Goal: Task Accomplishment & Management: Complete application form

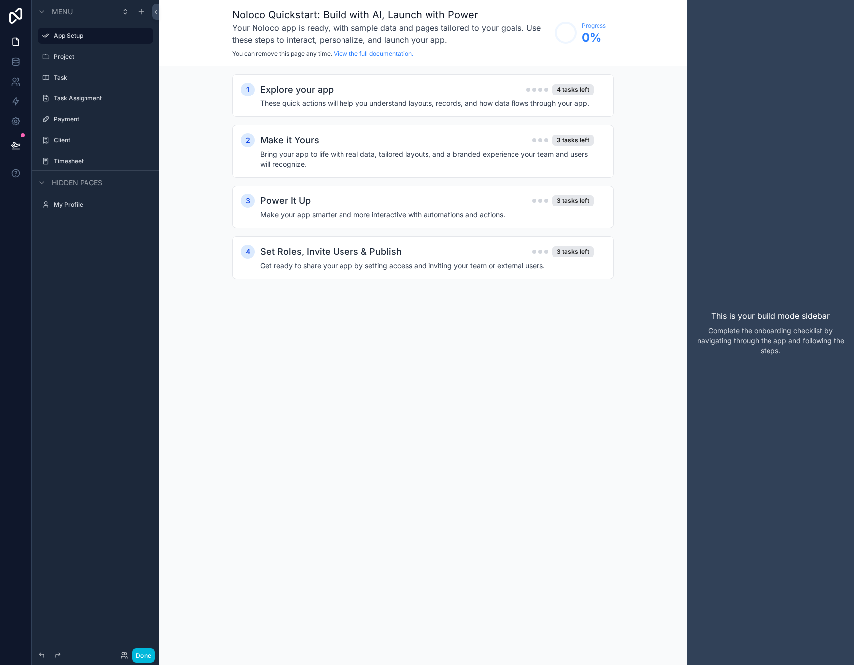
click at [424, 321] on div "Noloco Quickstart: Build with AI, Launch with Power Your Noloco app is ready, w…" at bounding box center [423, 332] width 528 height 665
click at [86, 56] on label "Project" at bounding box center [100, 57] width 93 height 8
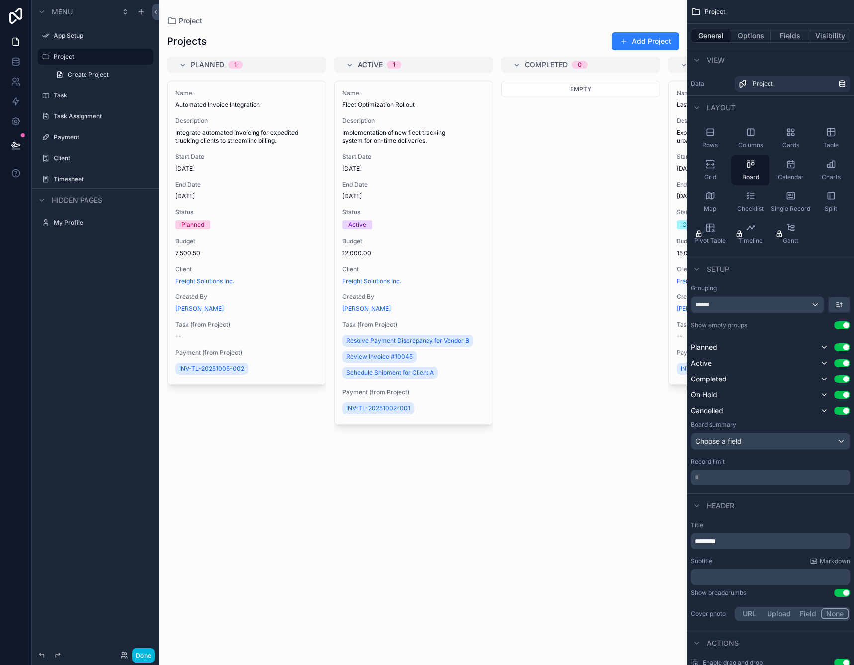
click at [84, 39] on label "App Setup" at bounding box center [100, 36] width 93 height 8
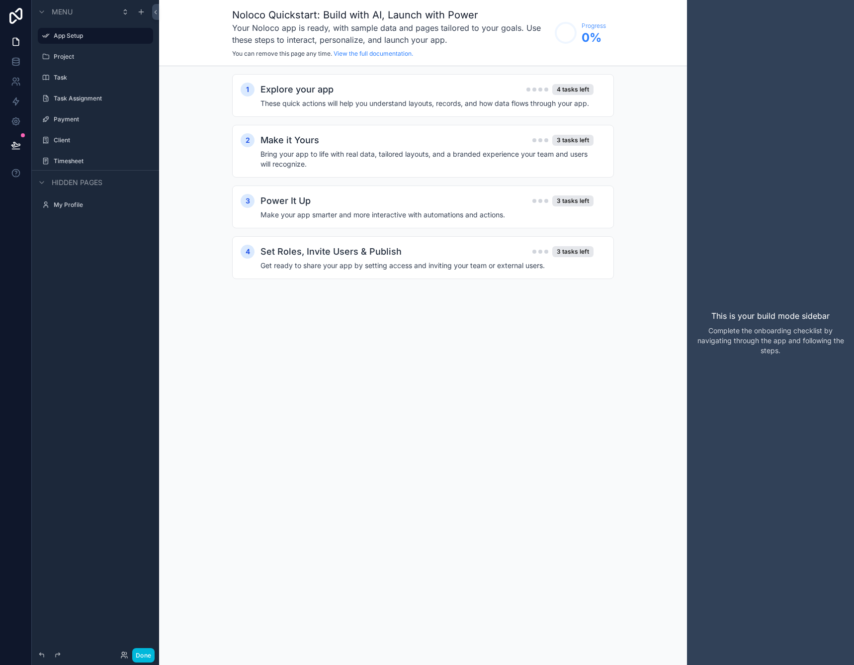
click at [595, 91] on div "Explore your app 4 tasks left These quick actions will help you understand layo…" at bounding box center [432, 96] width 345 height 26
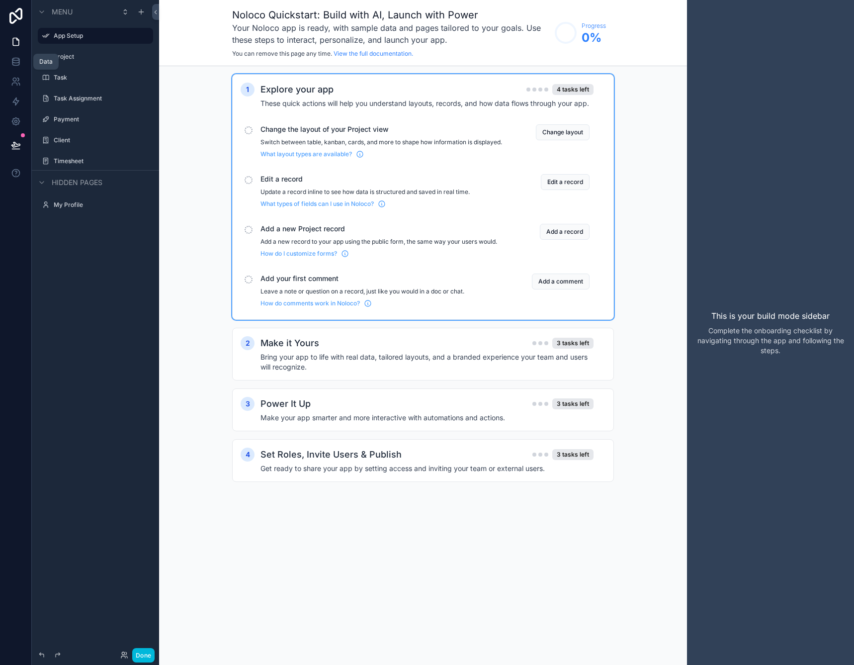
click at [19, 61] on icon at bounding box center [15, 61] width 6 height 4
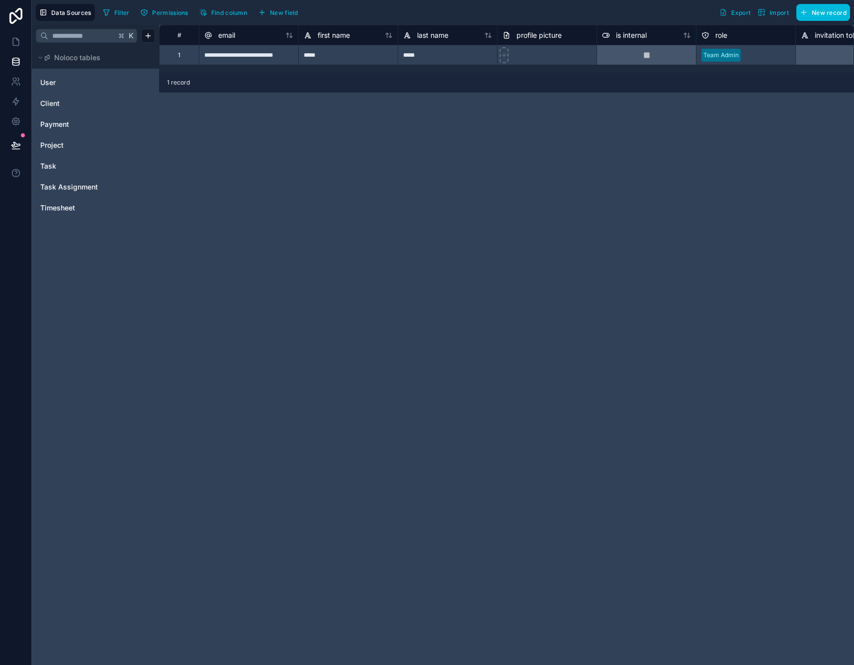
click at [105, 79] on link "User" at bounding box center [80, 83] width 81 height 10
click at [43, 91] on div "User Client Payment Project Task Task Assignment Timesheet" at bounding box center [95, 145] width 119 height 148
click at [82, 90] on div "User" at bounding box center [95, 83] width 119 height 16
click at [82, 84] on link "User" at bounding box center [80, 83] width 81 height 10
click at [77, 97] on div "Client" at bounding box center [95, 103] width 119 height 16
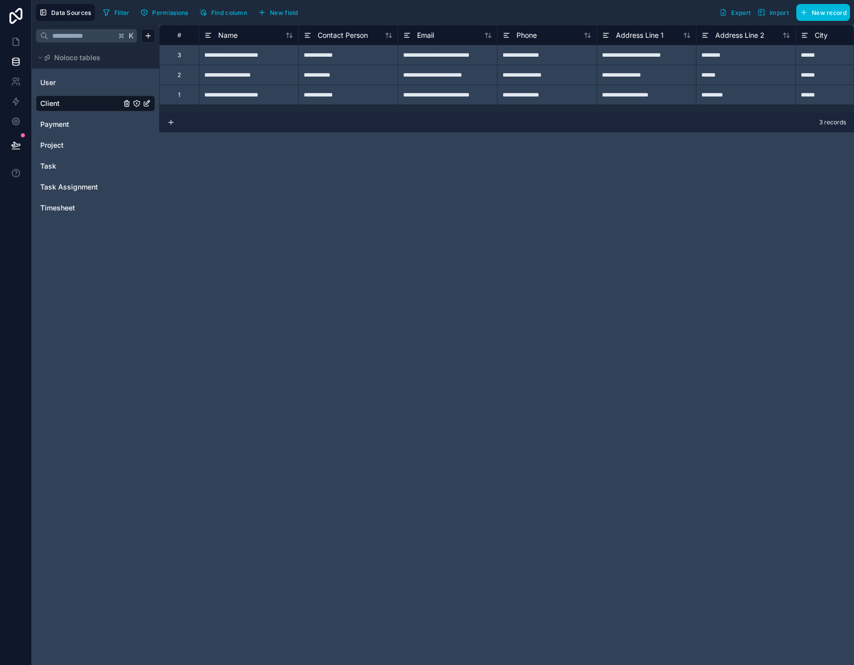
click at [71, 123] on link "Payment" at bounding box center [80, 124] width 81 height 10
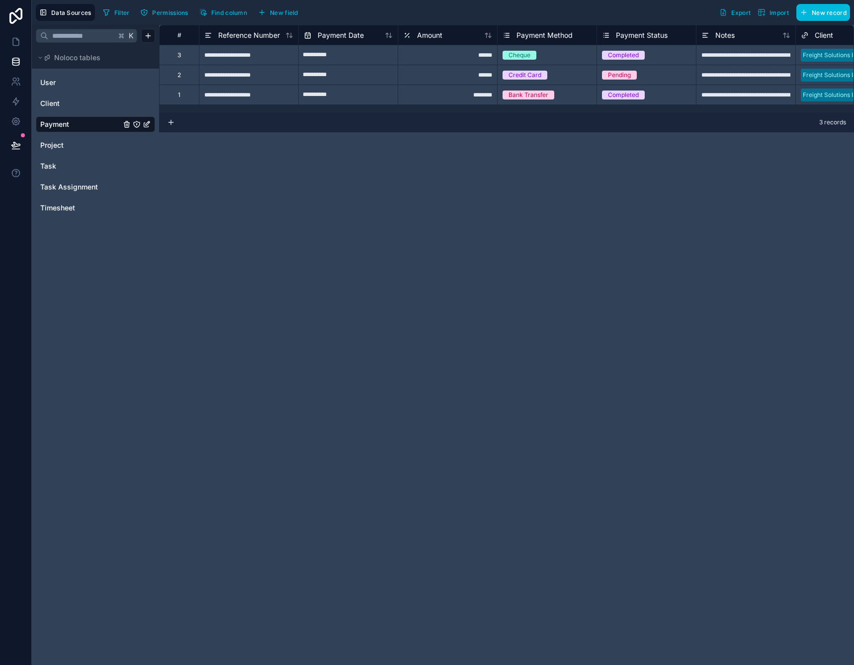
click at [79, 104] on link "Client" at bounding box center [80, 103] width 81 height 10
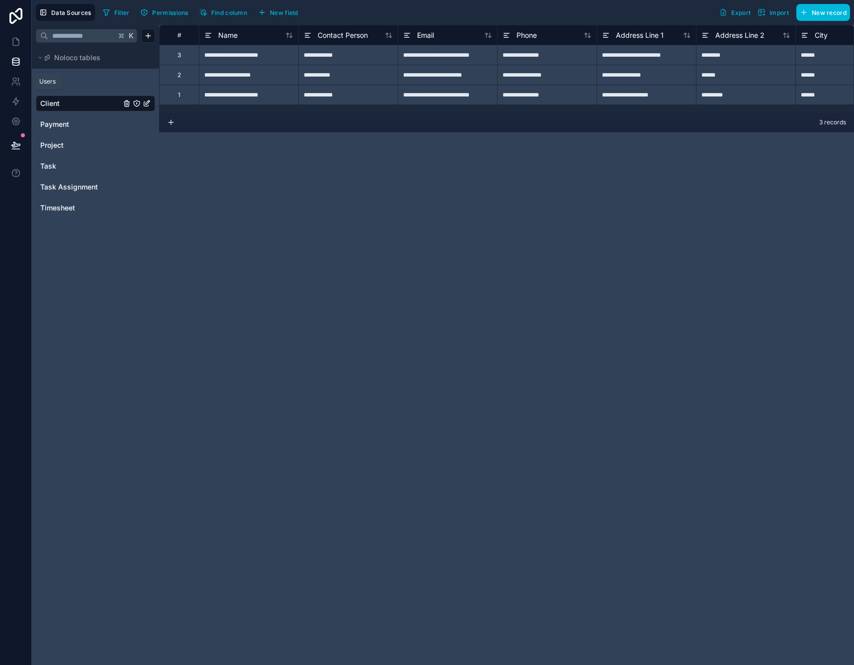
click at [19, 78] on icon at bounding box center [16, 82] width 10 height 10
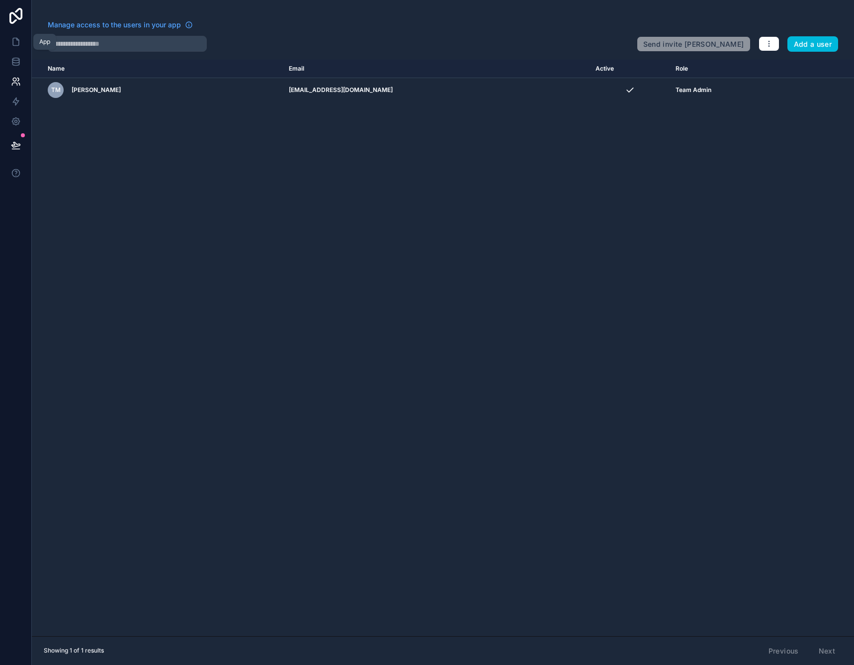
click at [13, 38] on icon at bounding box center [16, 42] width 10 height 10
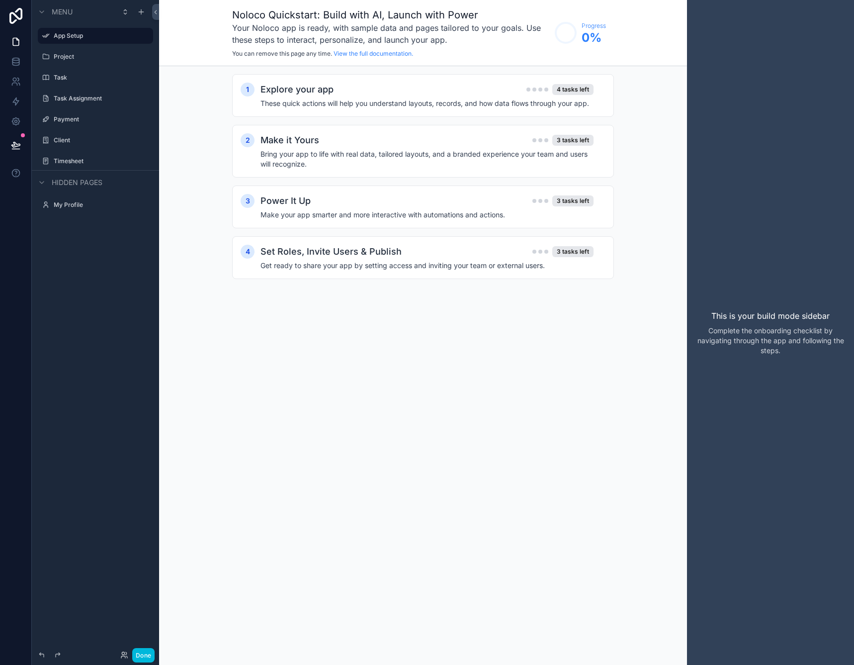
click at [555, 84] on div "Explore your app 4 tasks left" at bounding box center [426, 90] width 333 height 14
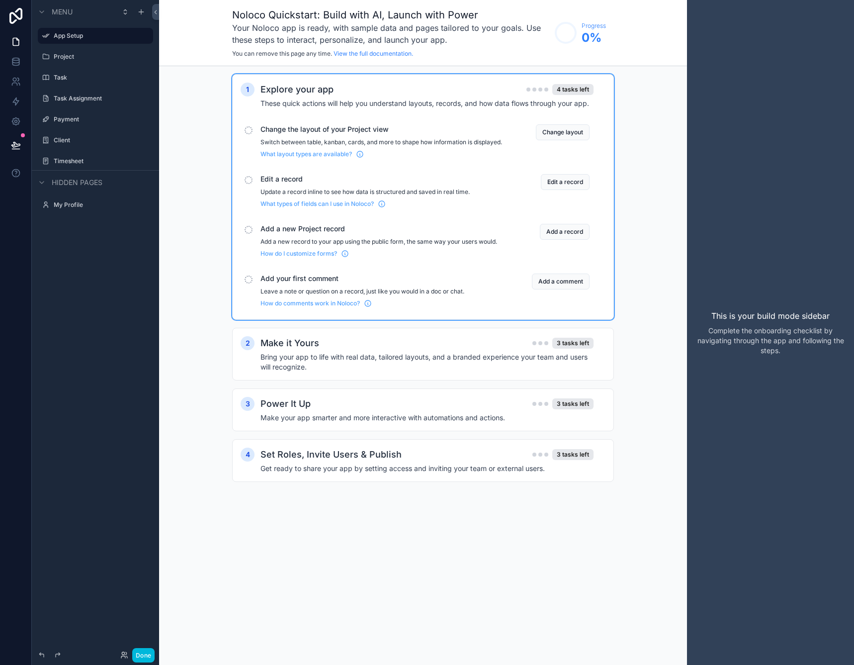
click at [571, 130] on button "Change layout" at bounding box center [563, 132] width 54 height 16
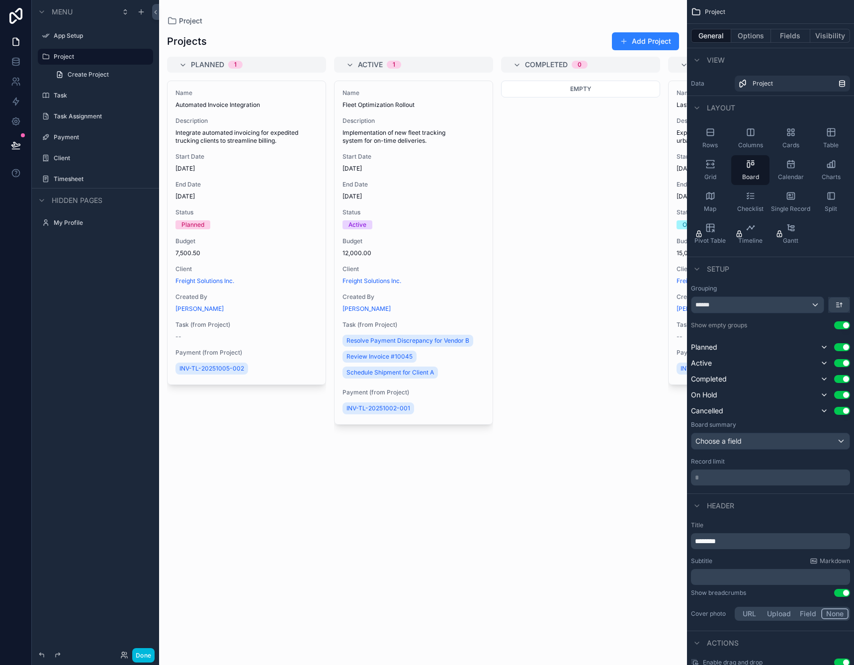
click at [580, 164] on div "scrollable content" at bounding box center [423, 332] width 528 height 665
click at [144, 12] on icon "scrollable content" at bounding box center [141, 12] width 8 height 8
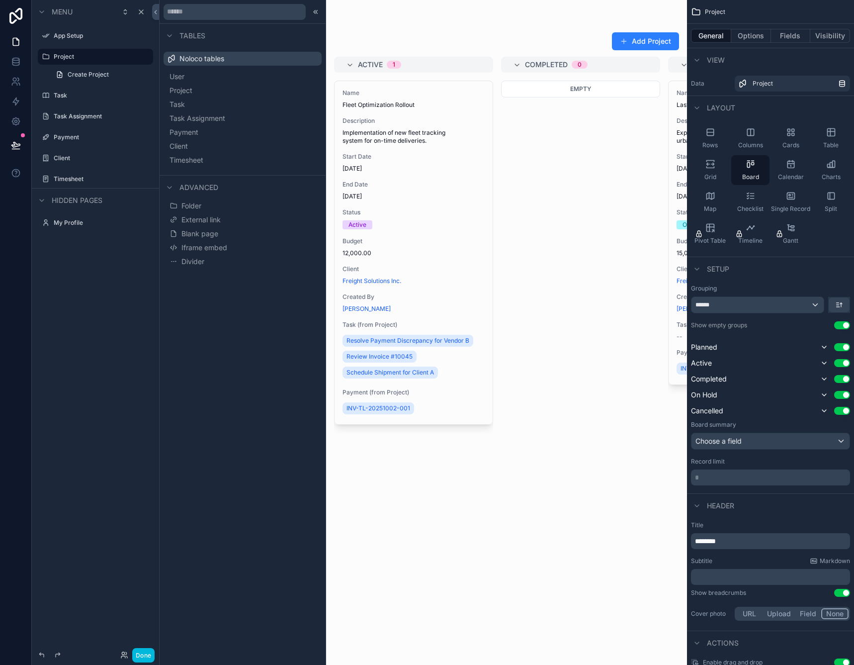
click at [108, 138] on label "Payment" at bounding box center [100, 137] width 93 height 8
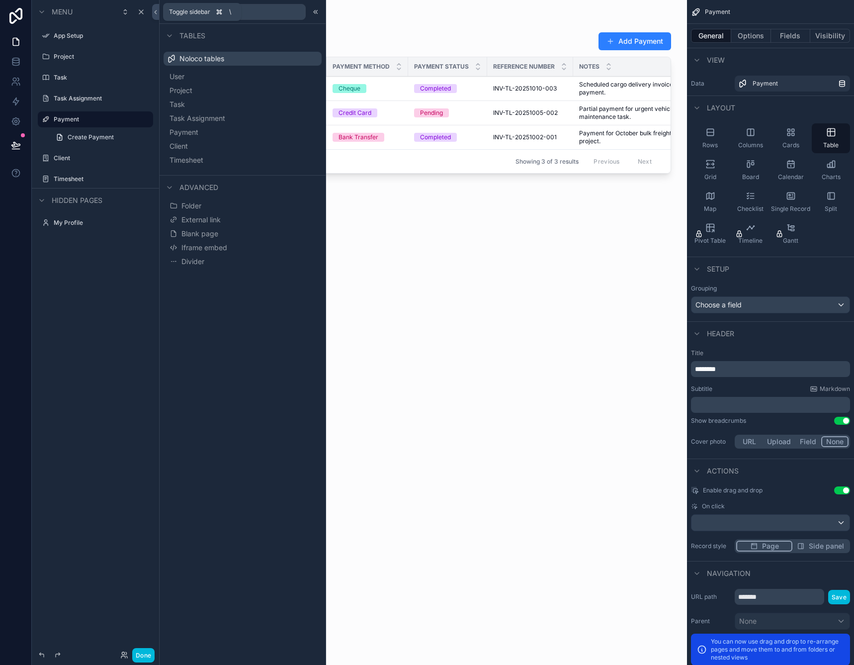
click at [158, 13] on icon at bounding box center [155, 11] width 7 height 7
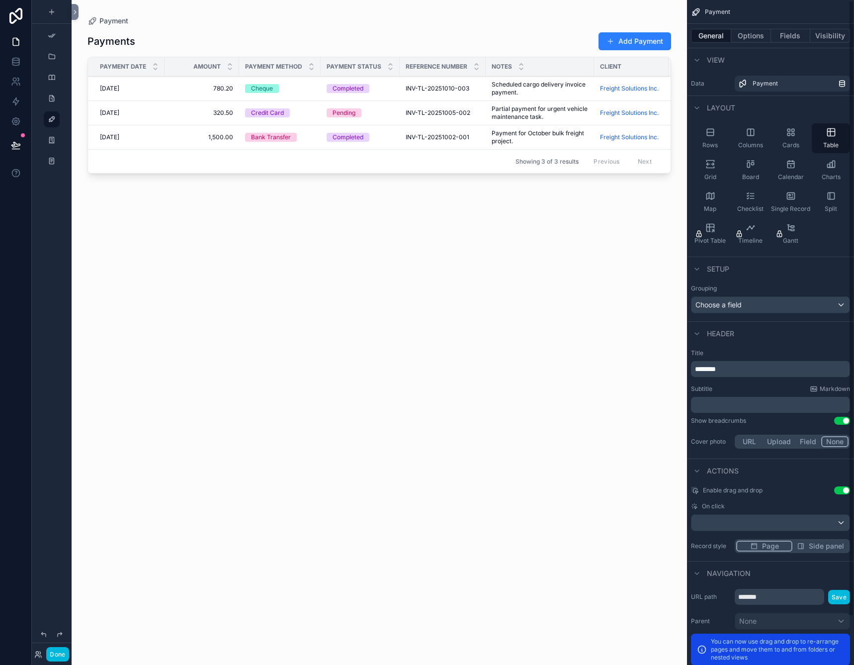
drag, startPoint x: 622, startPoint y: 32, endPoint x: 622, endPoint y: 39, distance: 7.0
click at [622, 39] on div "scrollable content" at bounding box center [379, 326] width 615 height 653
click at [620, 45] on button "Add Payment" at bounding box center [634, 41] width 73 height 18
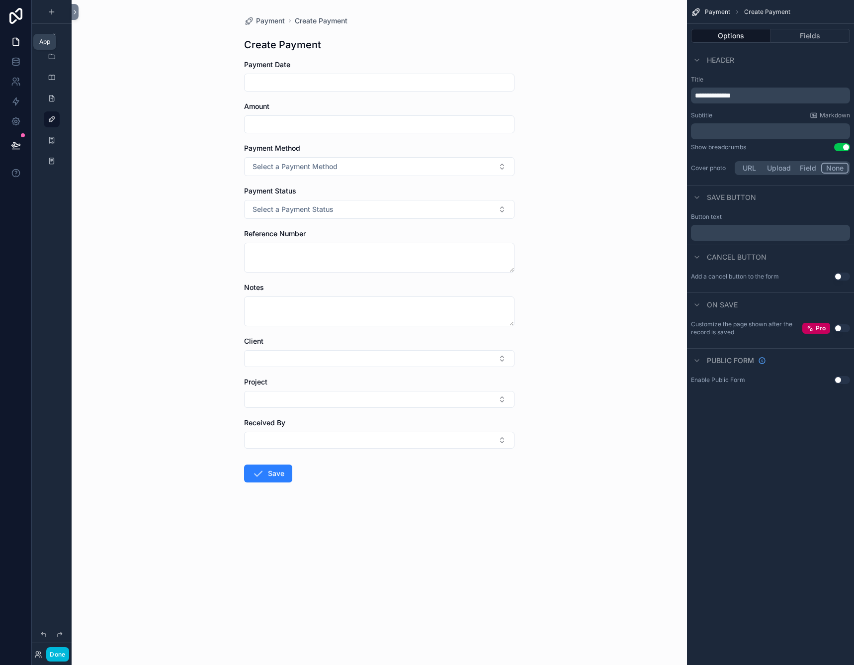
click at [11, 41] on icon at bounding box center [16, 42] width 10 height 10
click at [55, 6] on div "scrollable content" at bounding box center [52, 12] width 12 height 12
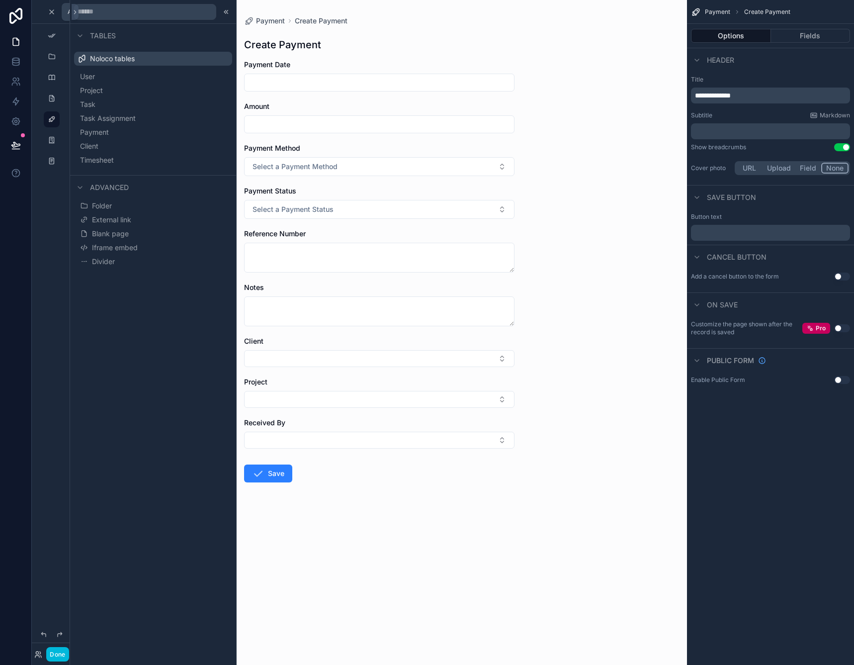
click at [55, 6] on div "scrollable content" at bounding box center [52, 12] width 12 height 12
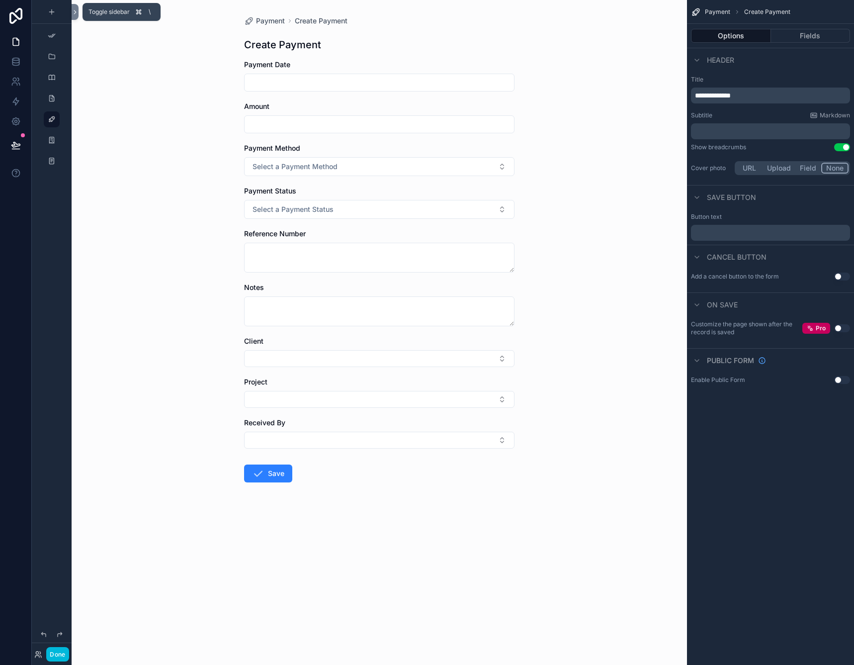
click at [76, 13] on icon at bounding box center [75, 11] width 7 height 7
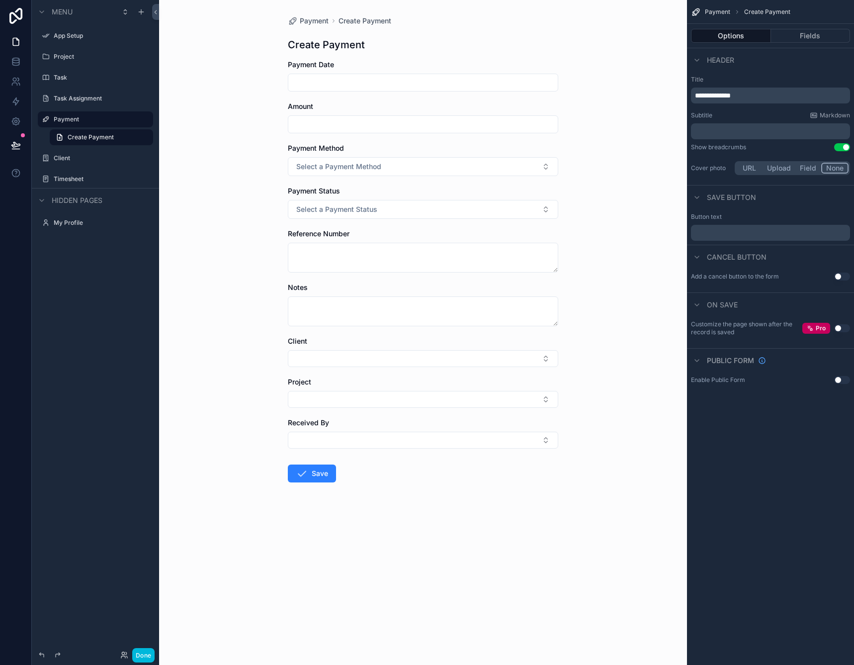
click at [81, 39] on label "App Setup" at bounding box center [100, 36] width 93 height 8
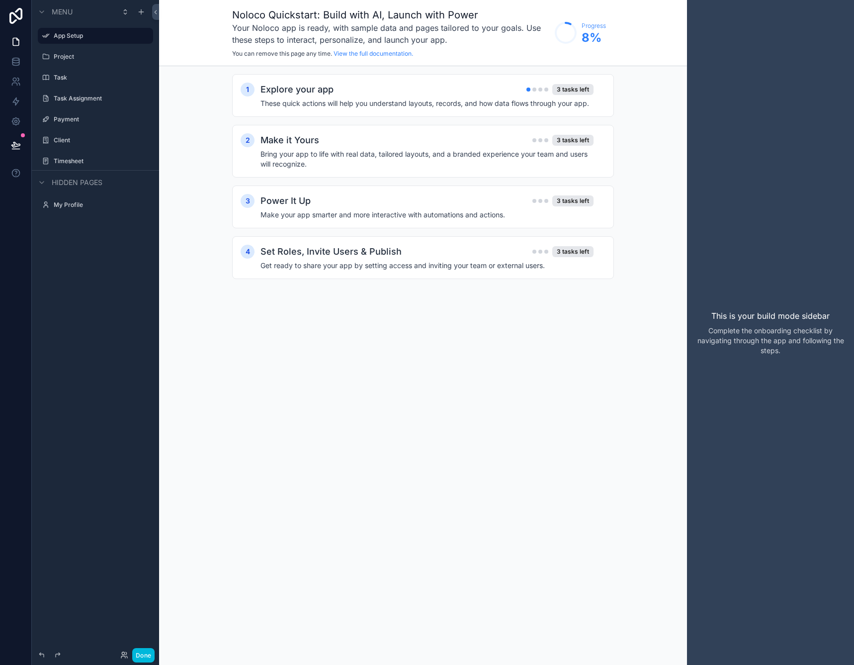
click at [86, 205] on label "My Profile" at bounding box center [100, 205] width 93 height 8
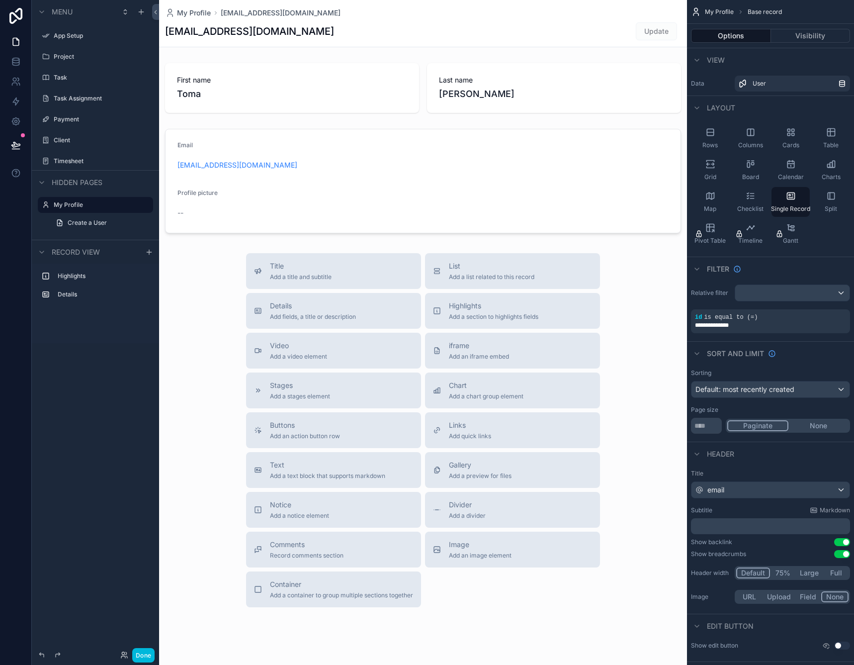
click at [113, 53] on div "Project" at bounding box center [102, 57] width 97 height 8
click at [0, 0] on icon "scrollable content" at bounding box center [0, 0] width 0 height 0
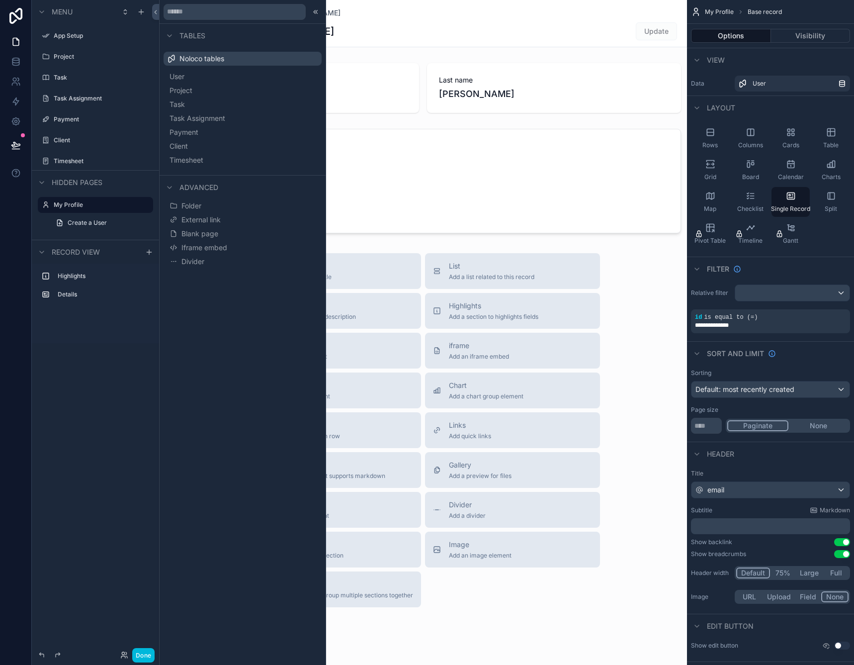
click at [228, 236] on button "Blank page" at bounding box center [243, 234] width 150 height 14
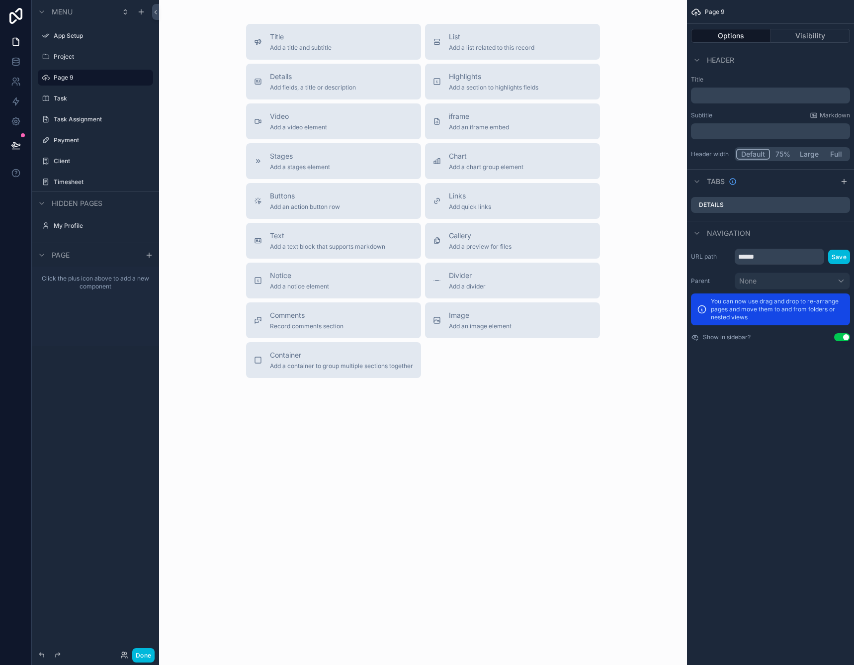
click at [62, 79] on label "Page 9" at bounding box center [100, 78] width 93 height 8
click at [0, 0] on icon "scrollable content" at bounding box center [0, 0] width 0 height 0
click at [99, 80] on input "******" at bounding box center [88, 78] width 68 height 12
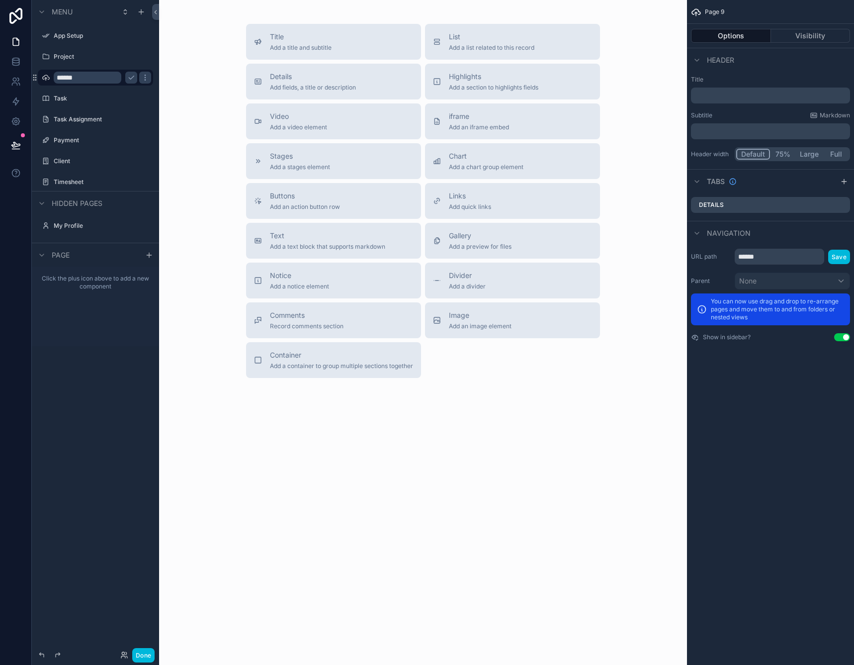
click at [99, 80] on input "******" at bounding box center [88, 78] width 68 height 12
type input "*******"
click at [511, 42] on div "List Add a list related to this record" at bounding box center [491, 42] width 85 height 20
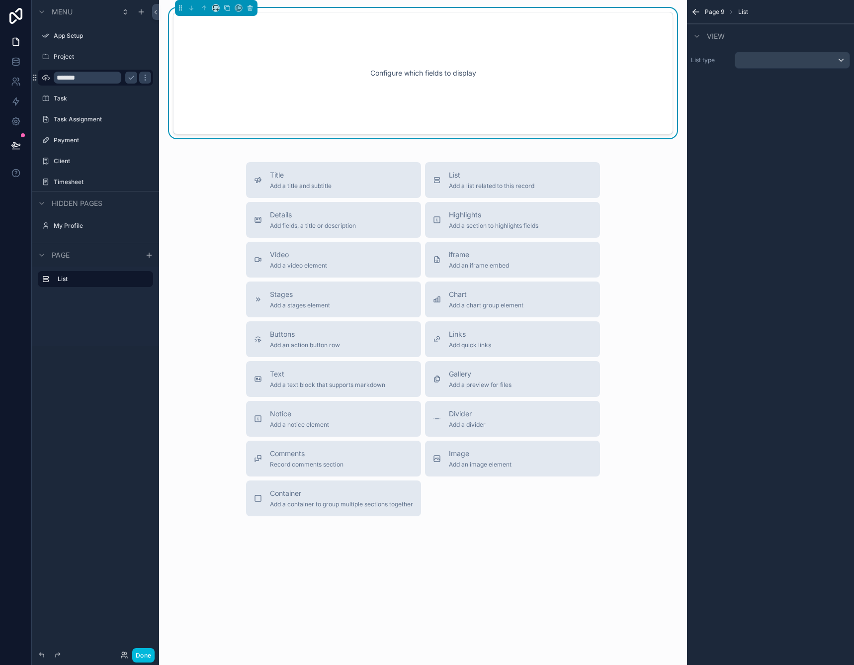
click at [466, 59] on div "Configure which fields to display" at bounding box center [422, 72] width 467 height 89
click at [451, 92] on div "Configure which fields to display" at bounding box center [422, 72] width 467 height 89
click at [362, 176] on button "Title Add a title and subtitle" at bounding box center [333, 180] width 175 height 36
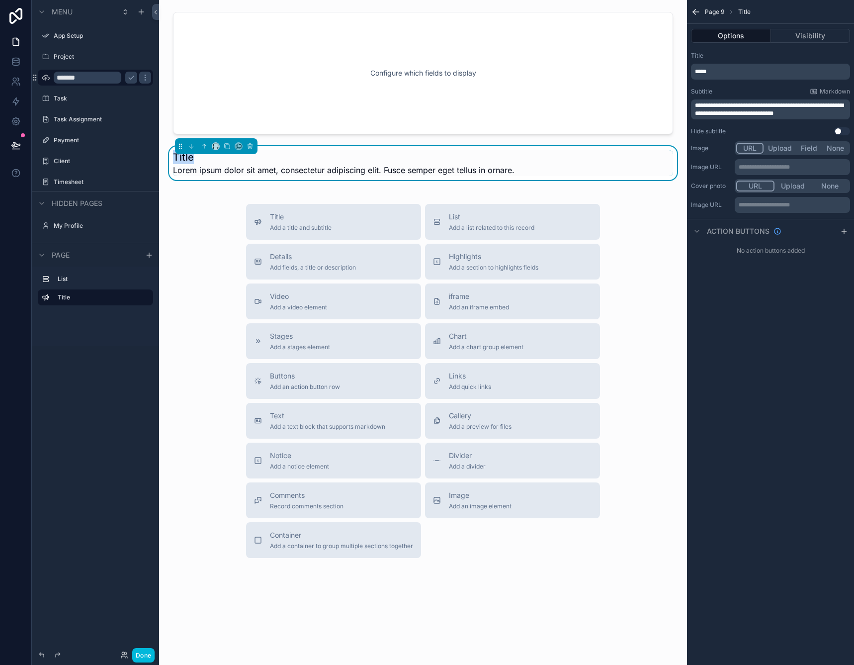
drag, startPoint x: 268, startPoint y: 145, endPoint x: 269, endPoint y: 118, distance: 26.9
click at [269, 118] on div "Configure which fields to display Title Lorem ipsum dolor sit amet, consectetur…" at bounding box center [423, 318] width 528 height 637
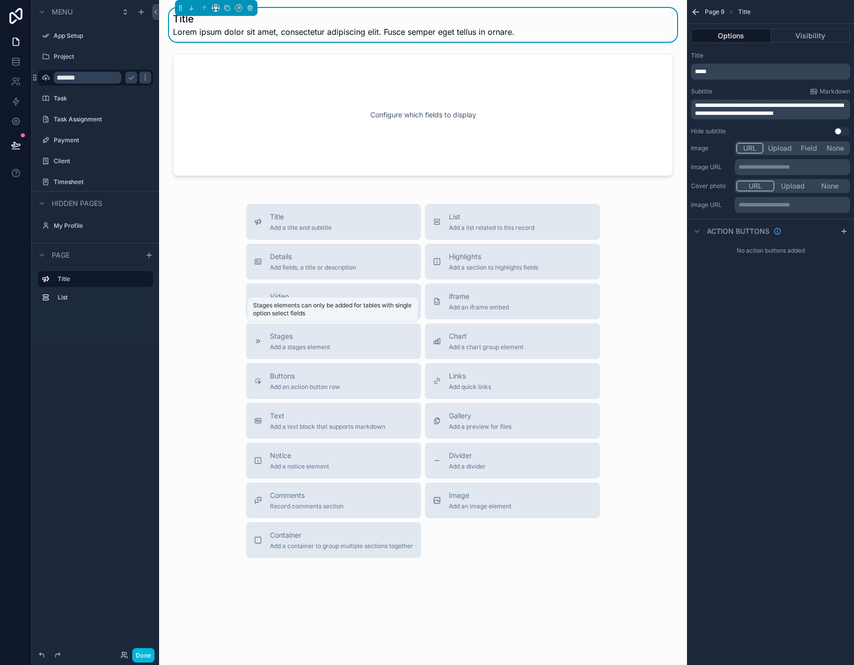
drag, startPoint x: 289, startPoint y: 379, endPoint x: 301, endPoint y: 320, distance: 60.9
click at [301, 320] on div "App Setup Project Page 9 Task Task Assignment Payment Client Timesheet My Profi…" at bounding box center [423, 332] width 528 height 665
click at [306, 385] on span "Add an action button row" at bounding box center [305, 387] width 70 height 8
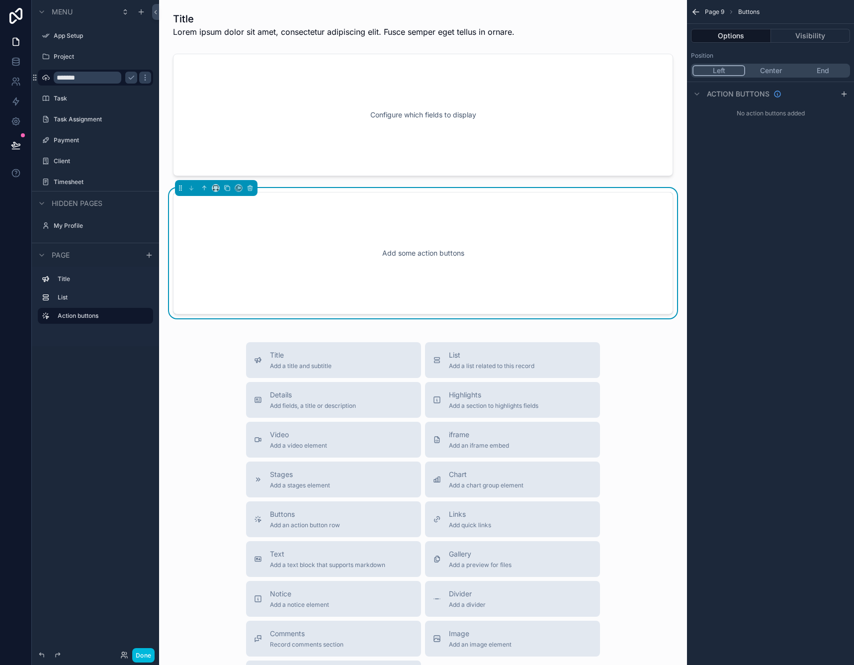
click at [365, 266] on div "Add some action buttons" at bounding box center [422, 252] width 467 height 89
click at [49, 135] on div "scrollable content" at bounding box center [46, 140] width 12 height 12
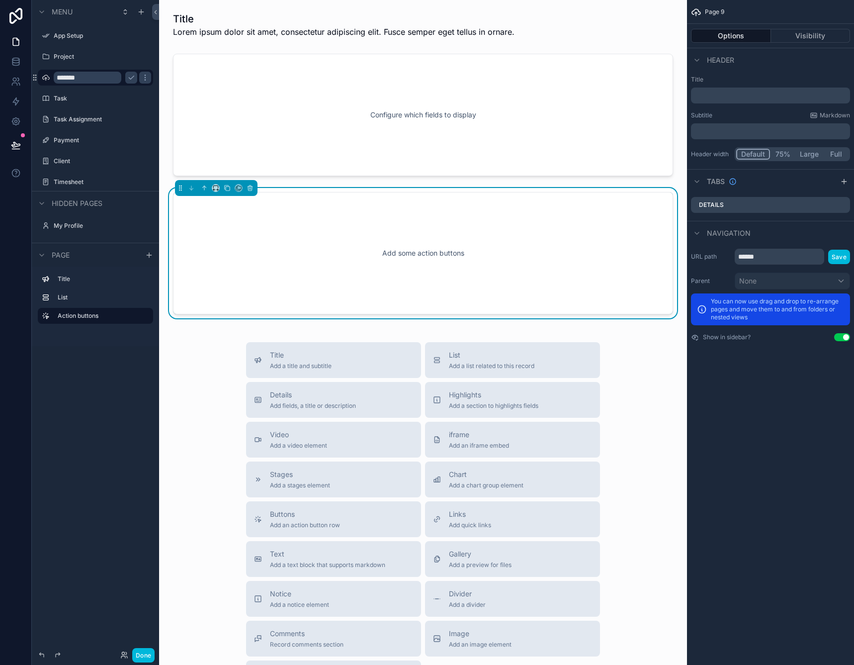
click at [107, 363] on div "Menu App Setup Project ******* Task Task Assignment Payment Client Timesheet Hi…" at bounding box center [95, 326] width 127 height 653
click at [45, 141] on icon "scrollable content" at bounding box center [46, 140] width 8 height 8
drag, startPoint x: 109, startPoint y: 427, endPoint x: 110, endPoint y: 391, distance: 36.8
click at [109, 427] on div "Menu App Setup Project ******* Task Task Assignment Payment Client Timesheet Hi…" at bounding box center [95, 326] width 127 height 653
click at [61, 99] on label "Task" at bounding box center [100, 98] width 93 height 8
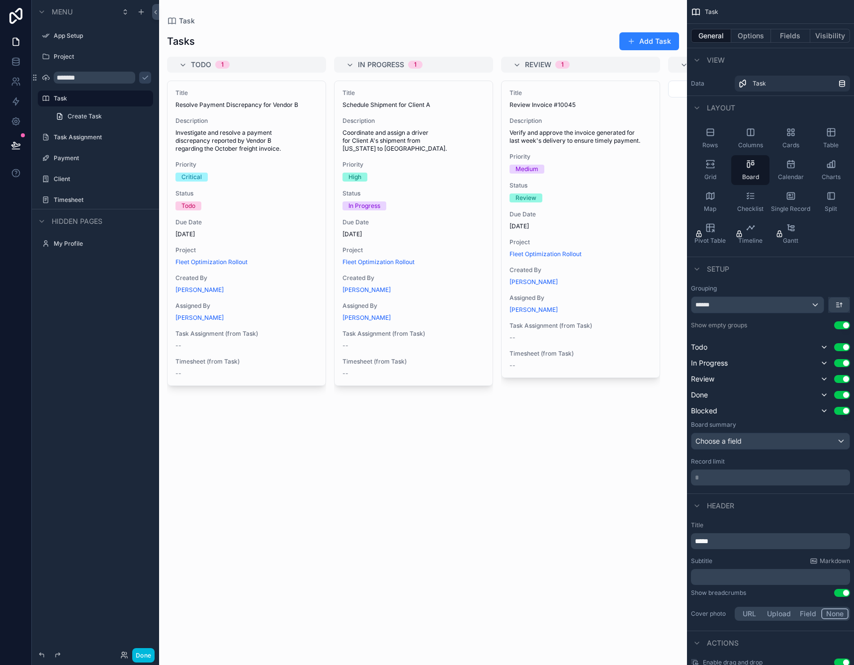
click at [642, 42] on div "scrollable content" at bounding box center [423, 332] width 528 height 665
click at [652, 41] on button "Add Task" at bounding box center [649, 41] width 60 height 18
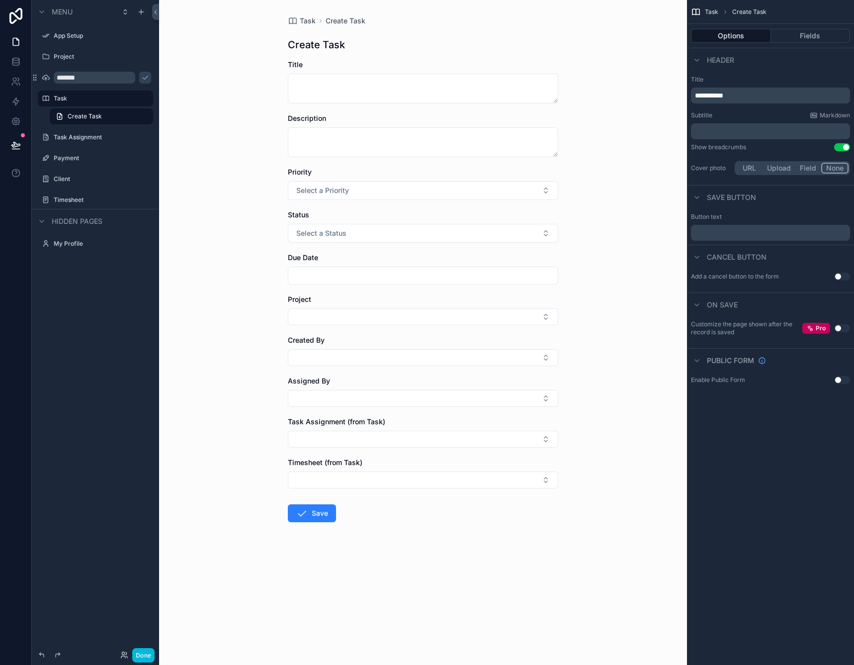
click at [312, 22] on span "Task" at bounding box center [308, 21] width 16 height 10
